Goal: Information Seeking & Learning: Learn about a topic

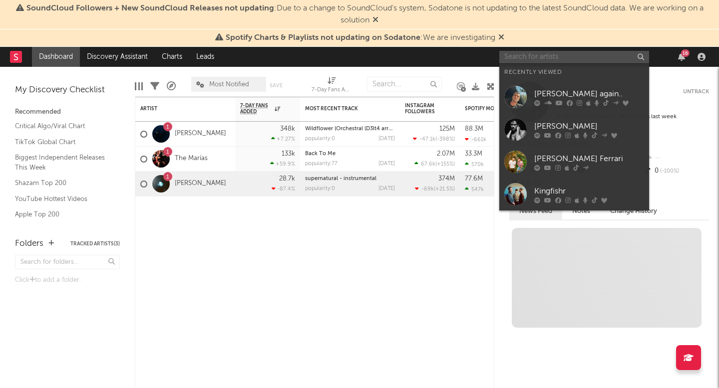
click at [590, 61] on input "text" at bounding box center [574, 57] width 150 height 12
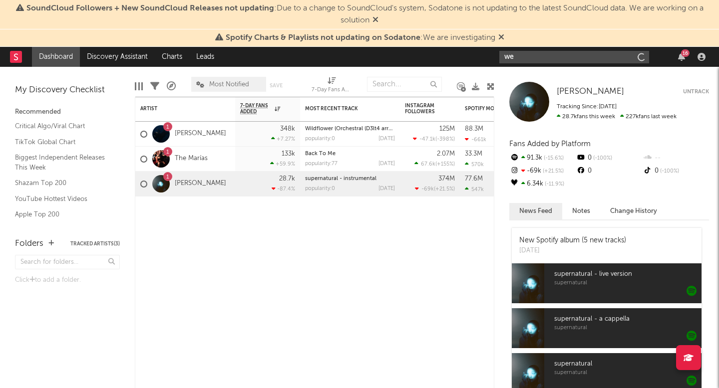
type input "w"
type input "[PERSON_NAME]"
click at [502, 36] on icon at bounding box center [501, 37] width 6 height 8
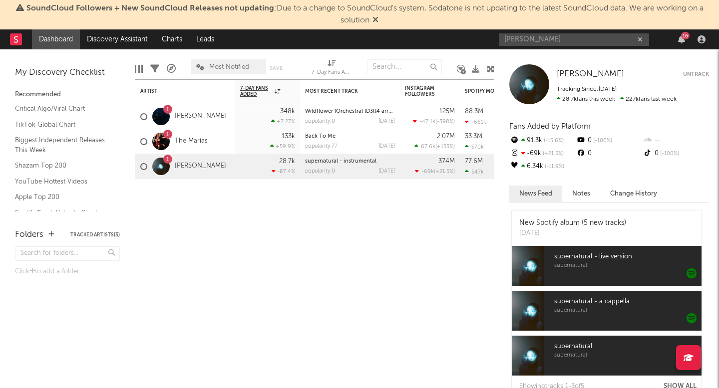
click at [374, 19] on icon at bounding box center [375, 19] width 6 height 8
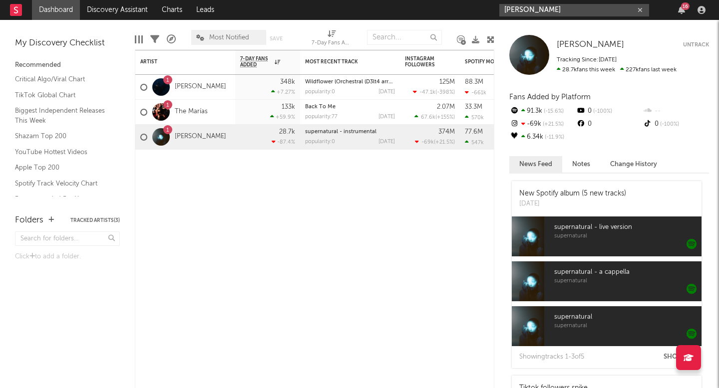
click at [546, 7] on input "[PERSON_NAME]" at bounding box center [574, 10] width 150 height 12
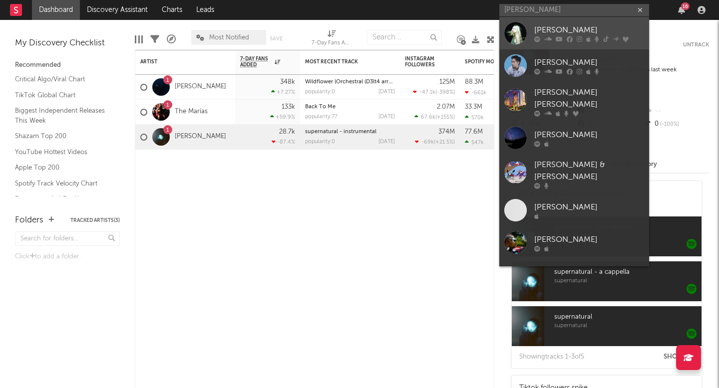
click at [518, 29] on div at bounding box center [515, 33] width 22 height 22
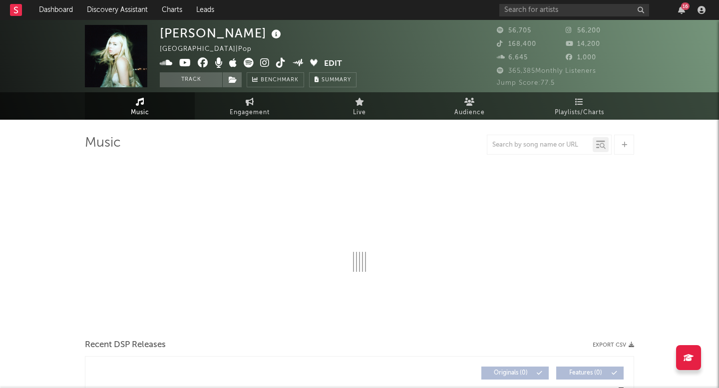
select select "6m"
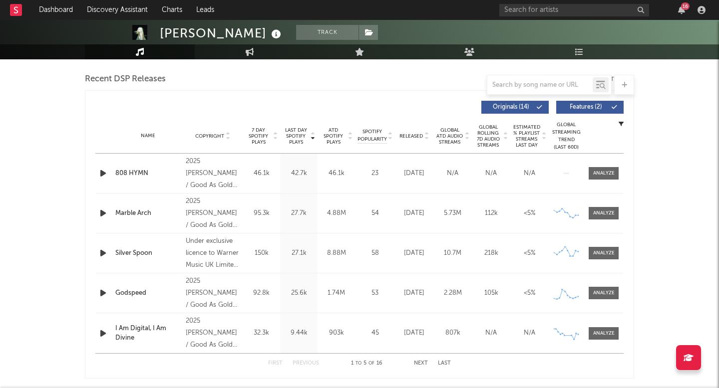
scroll to position [290, 0]
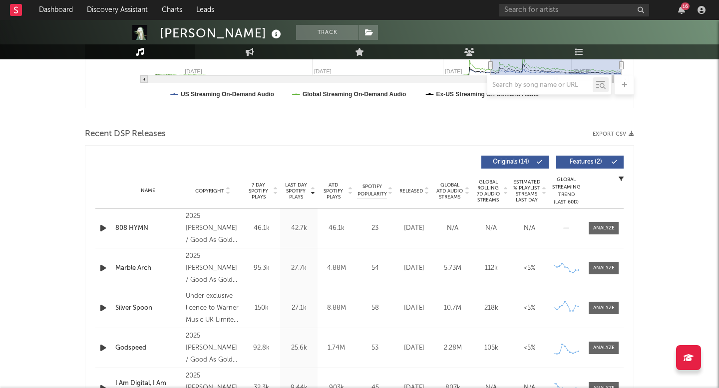
click at [125, 230] on div "808 HYMN" at bounding box center [147, 229] width 65 height 10
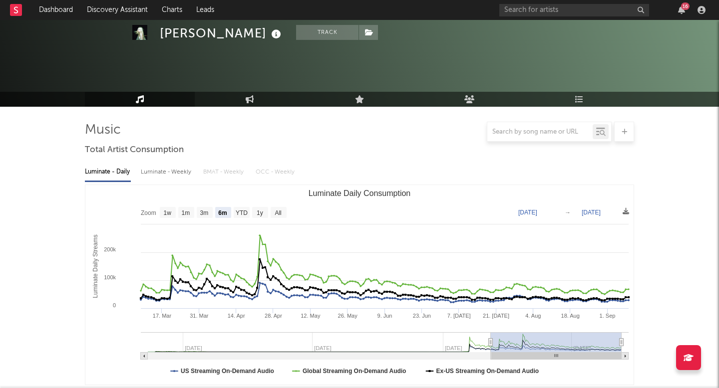
scroll to position [0, 0]
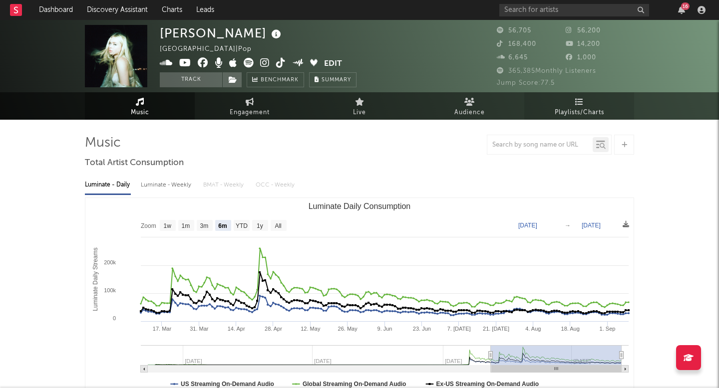
click at [576, 109] on span "Playlists/Charts" at bounding box center [579, 113] width 49 height 12
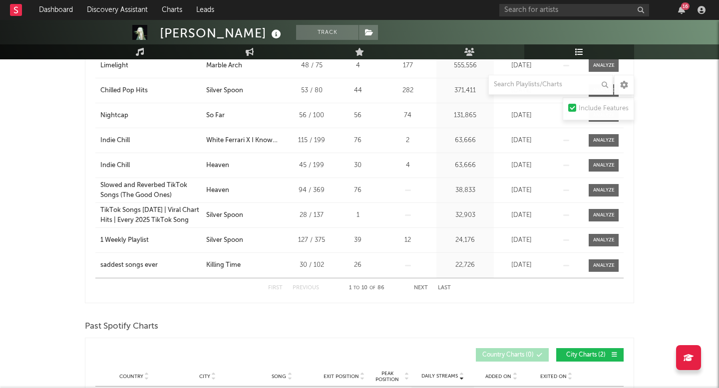
scroll to position [67, 0]
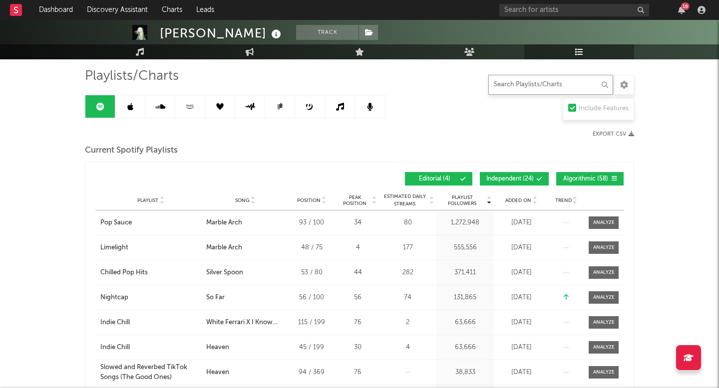
click at [561, 85] on input "text" at bounding box center [550, 85] width 125 height 20
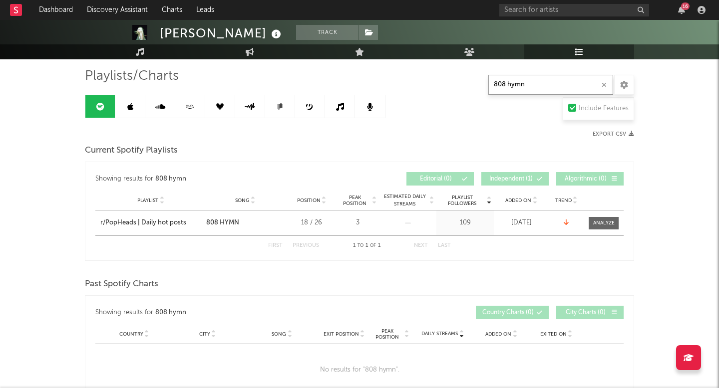
type input "808 hymn"
click at [127, 112] on link at bounding box center [130, 106] width 30 height 22
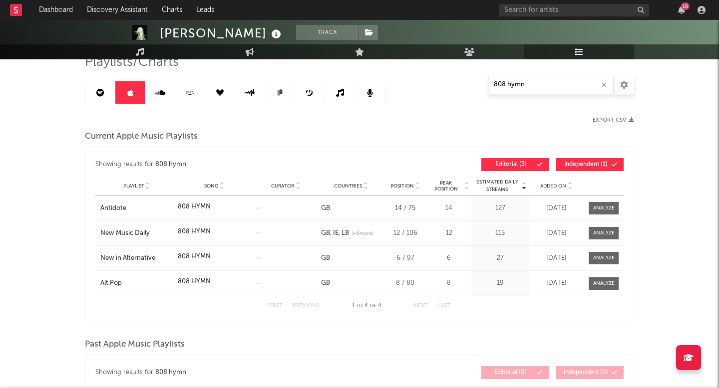
scroll to position [84, 0]
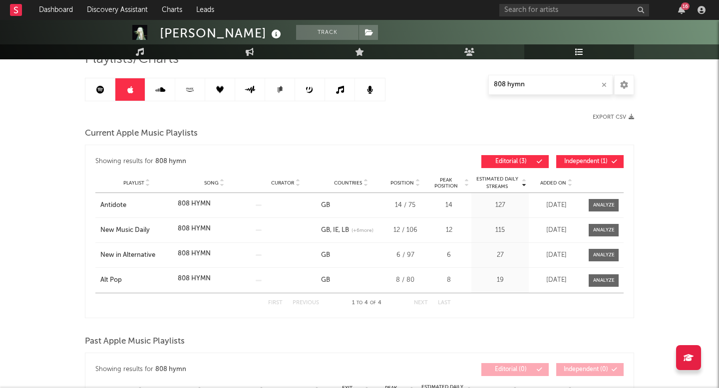
click at [148, 91] on link at bounding box center [160, 89] width 30 height 22
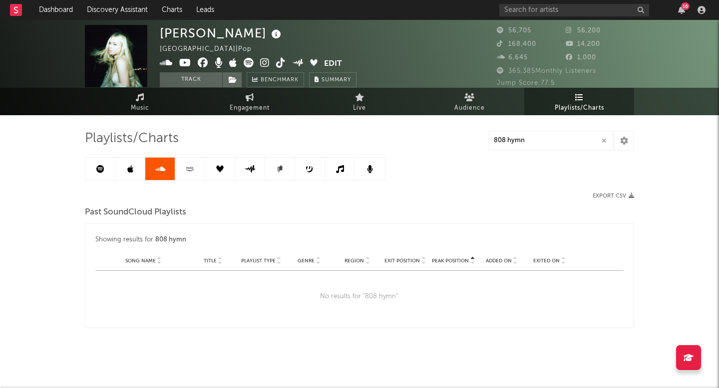
click at [193, 159] on link at bounding box center [190, 169] width 30 height 22
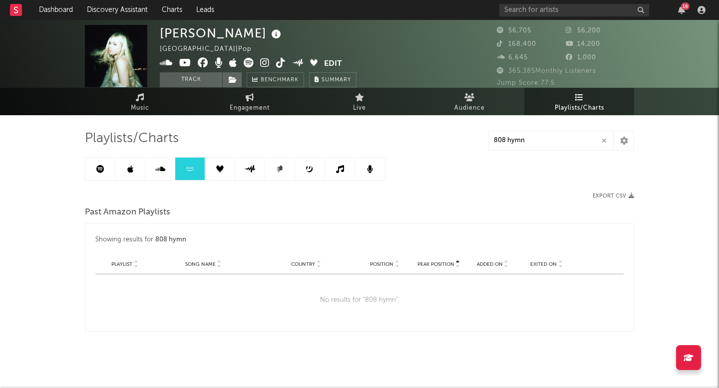
click at [221, 161] on link at bounding box center [220, 169] width 30 height 22
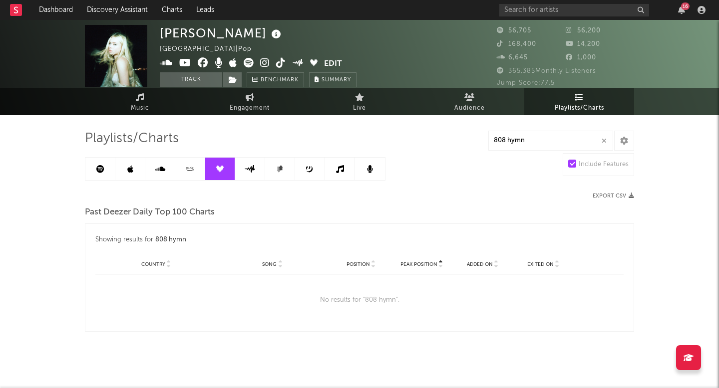
click at [243, 170] on link at bounding box center [250, 169] width 30 height 22
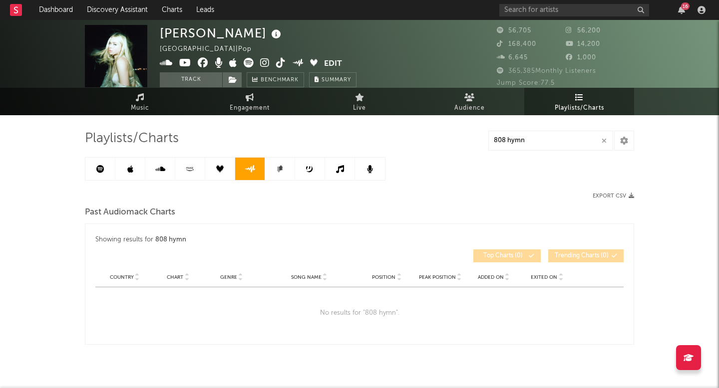
click at [284, 176] on link at bounding box center [280, 169] width 30 height 22
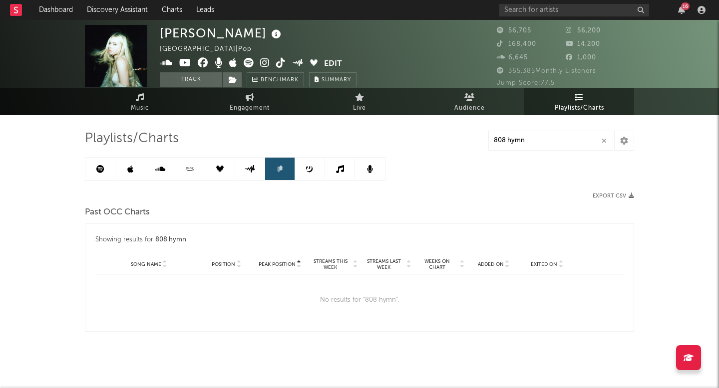
click at [310, 175] on link at bounding box center [310, 169] width 30 height 22
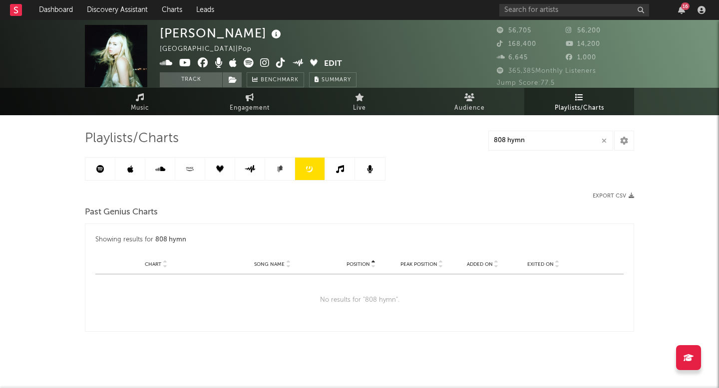
click at [334, 170] on link at bounding box center [340, 169] width 30 height 22
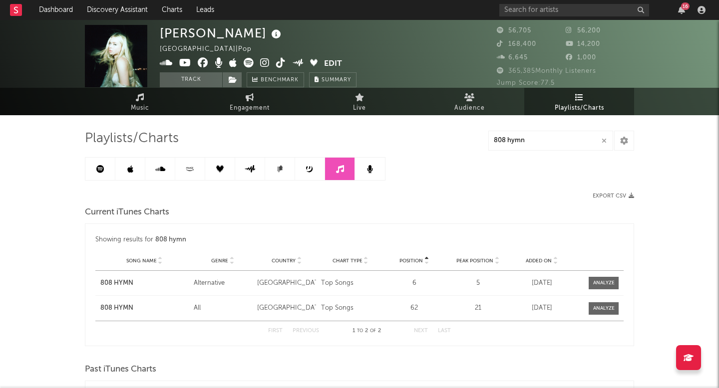
click at [380, 172] on link at bounding box center [370, 169] width 30 height 22
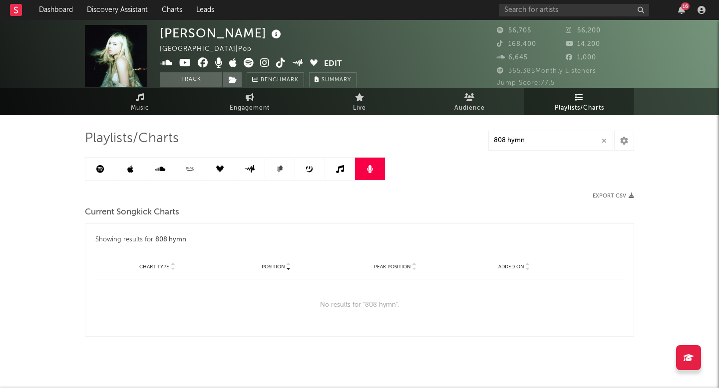
click at [107, 175] on link at bounding box center [100, 169] width 30 height 22
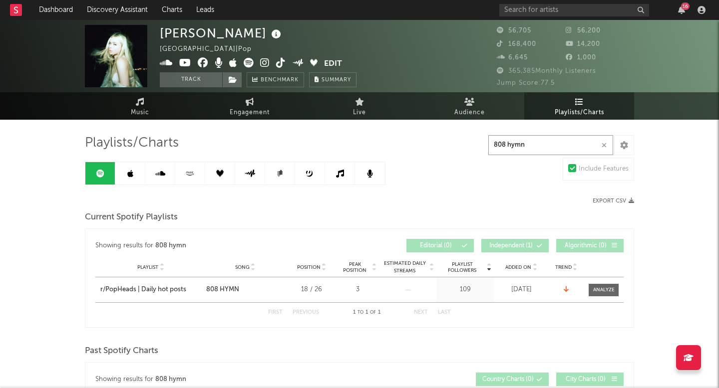
click at [552, 147] on input "808 hymn" at bounding box center [550, 145] width 125 height 20
